Goal: Find specific page/section: Find specific page/section

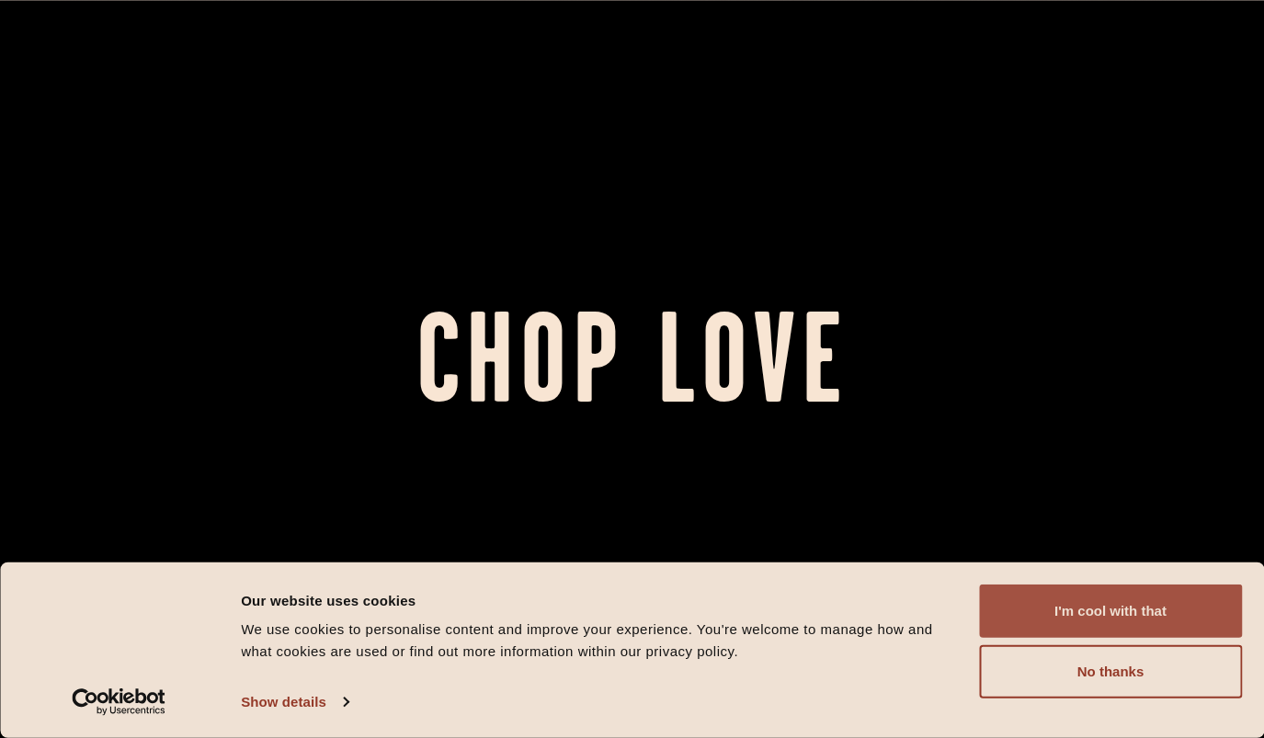
click at [1130, 622] on button "I'm cool with that" at bounding box center [1110, 611] width 263 height 53
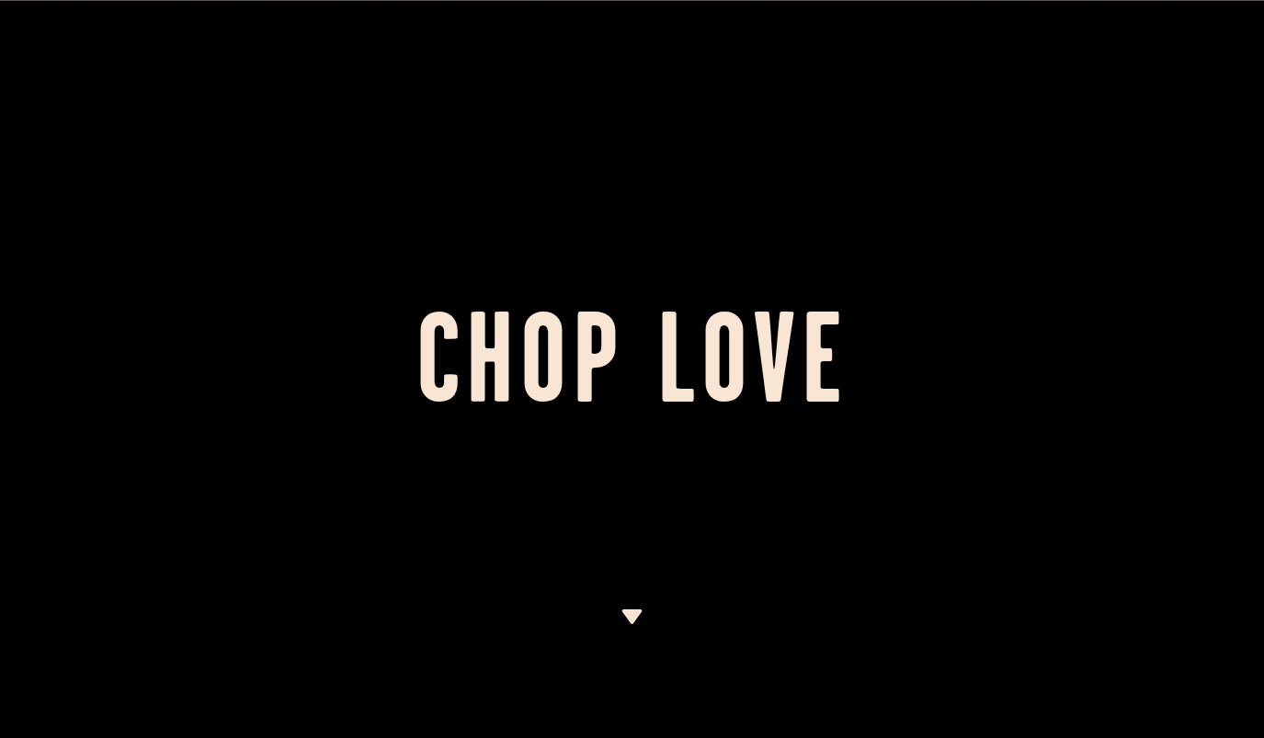
click at [637, 611] on img at bounding box center [632, 617] width 23 height 15
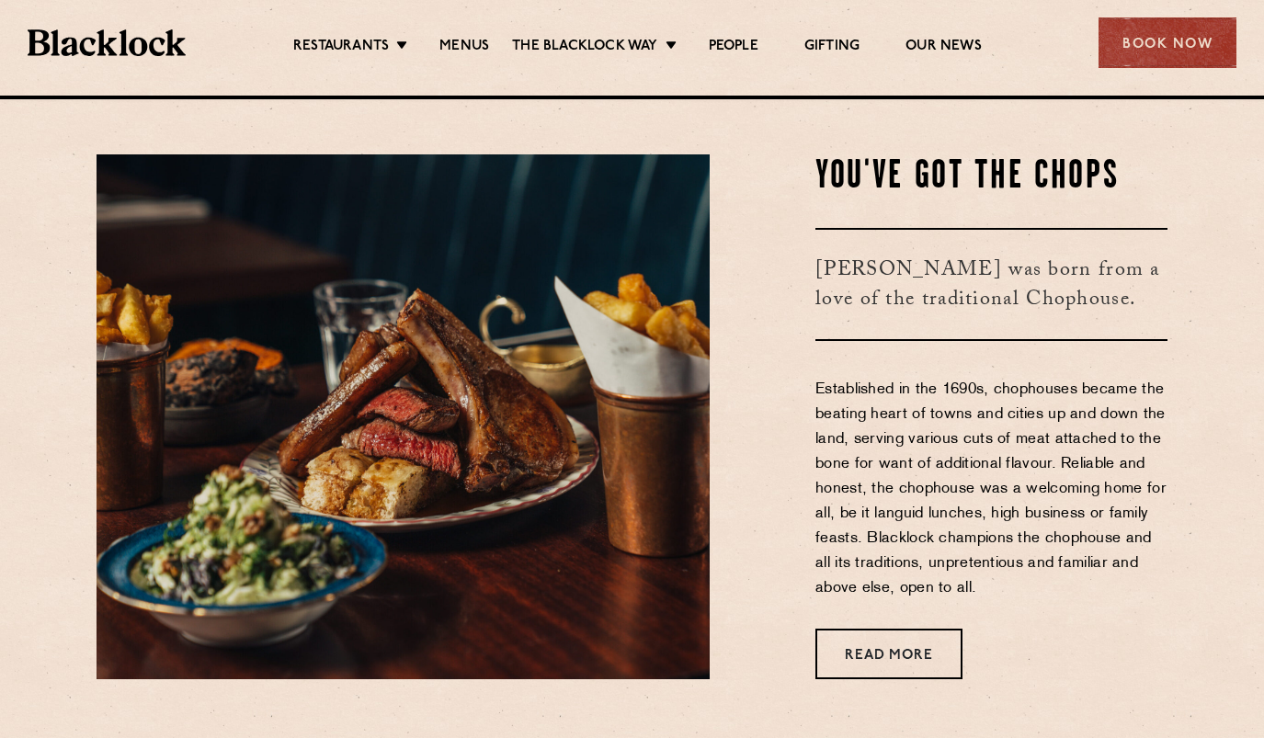
scroll to position [643, 0]
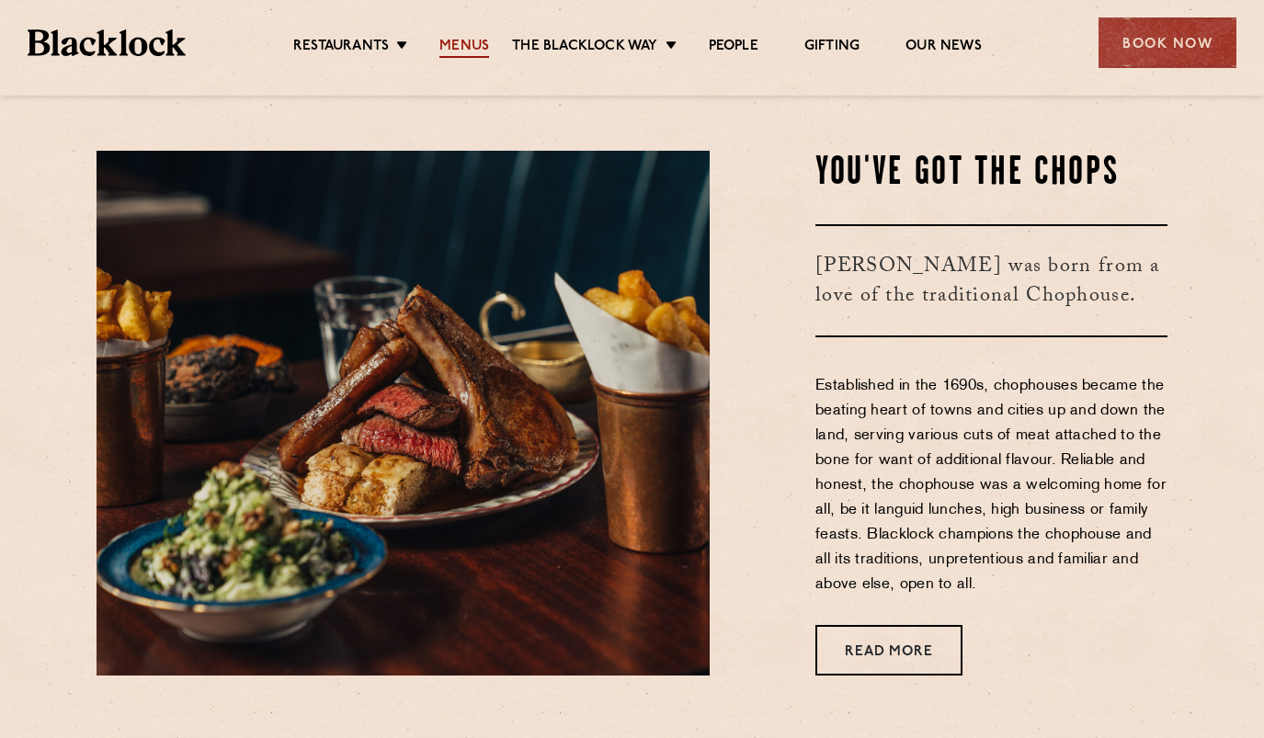
click at [467, 48] on link "Menus" at bounding box center [464, 48] width 50 height 20
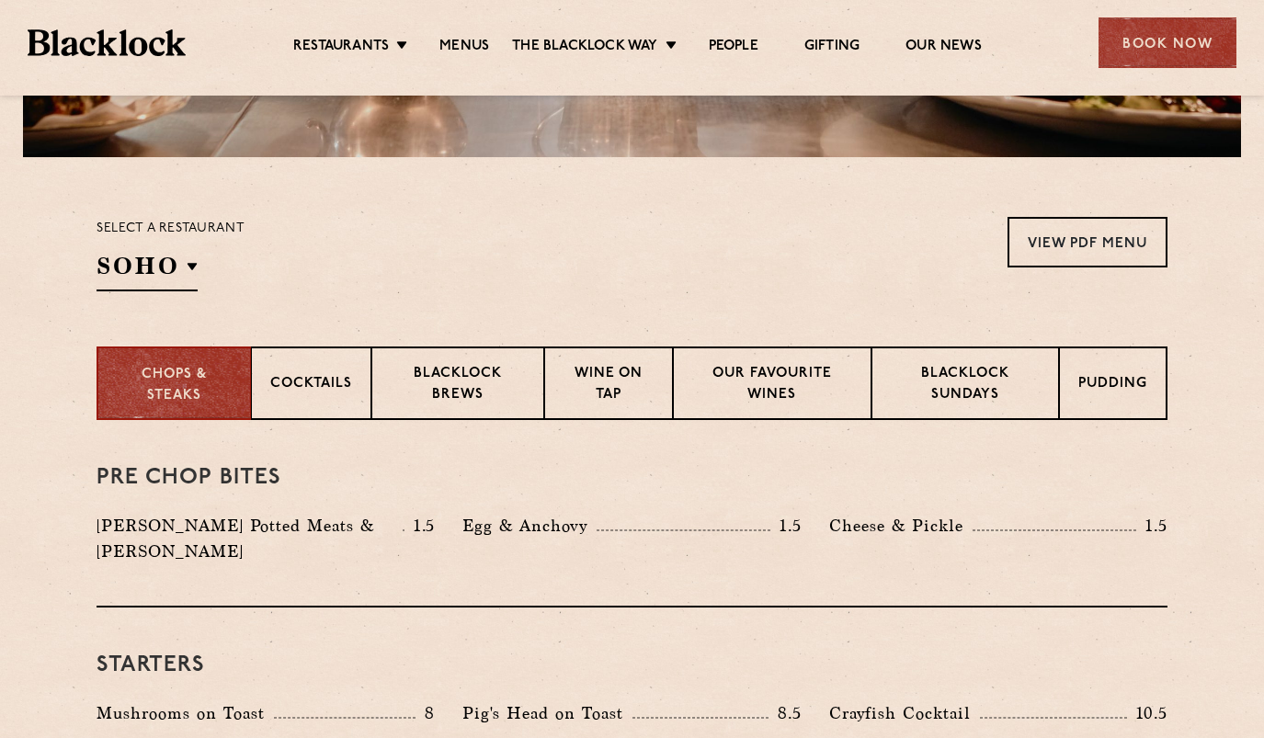
scroll to position [552, 0]
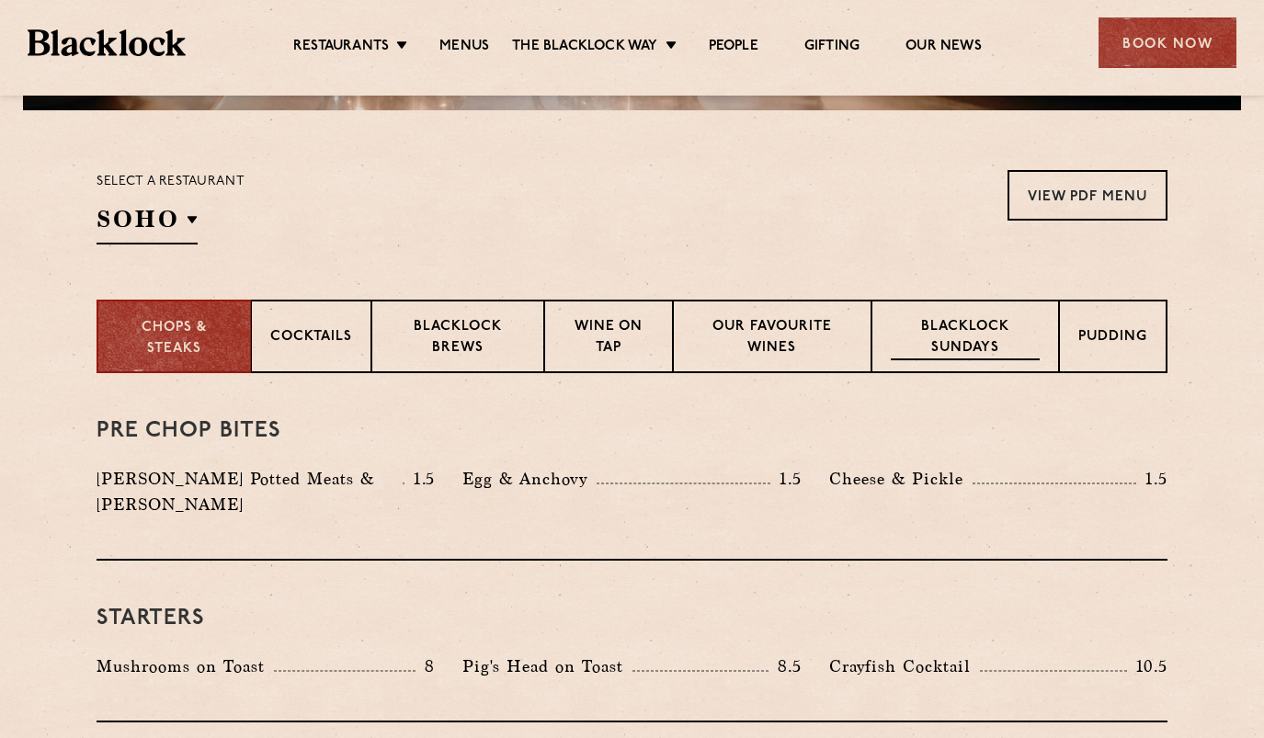
click at [934, 325] on p "Blacklock Sundays" at bounding box center [965, 338] width 149 height 43
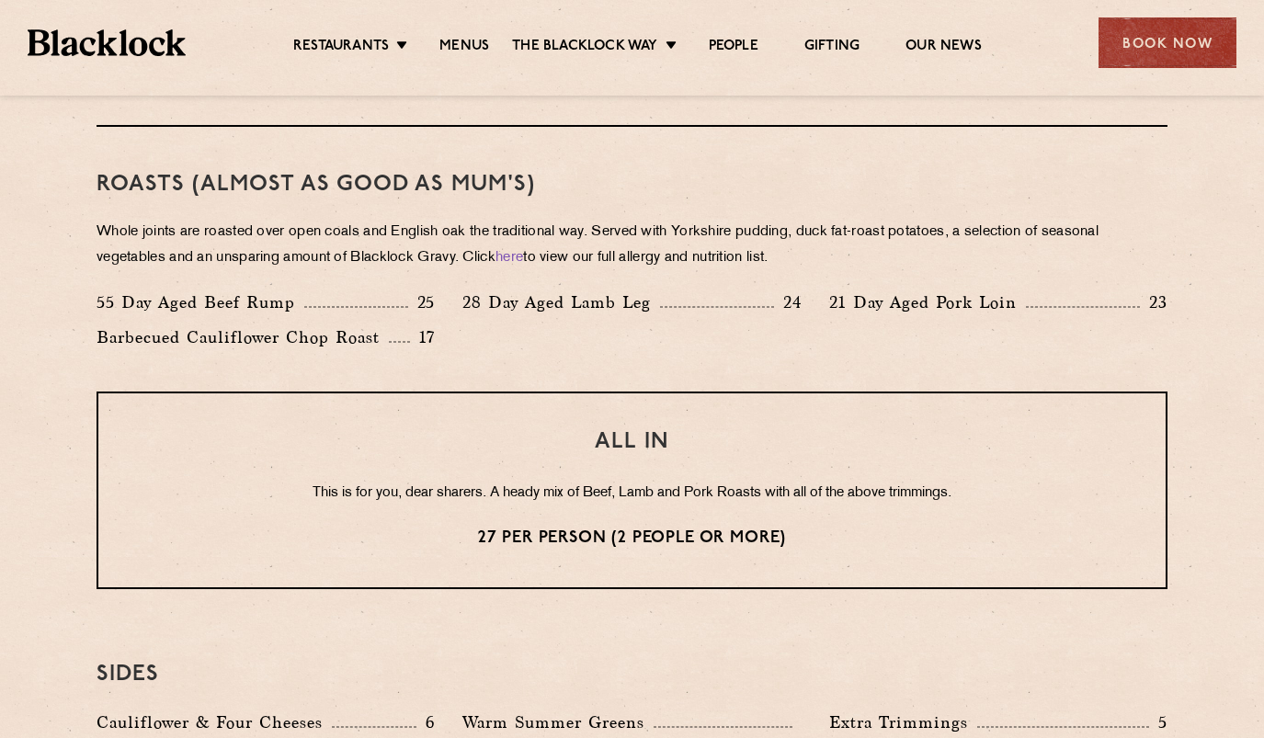
scroll to position [1195, 0]
